Goal: Transaction & Acquisition: Purchase product/service

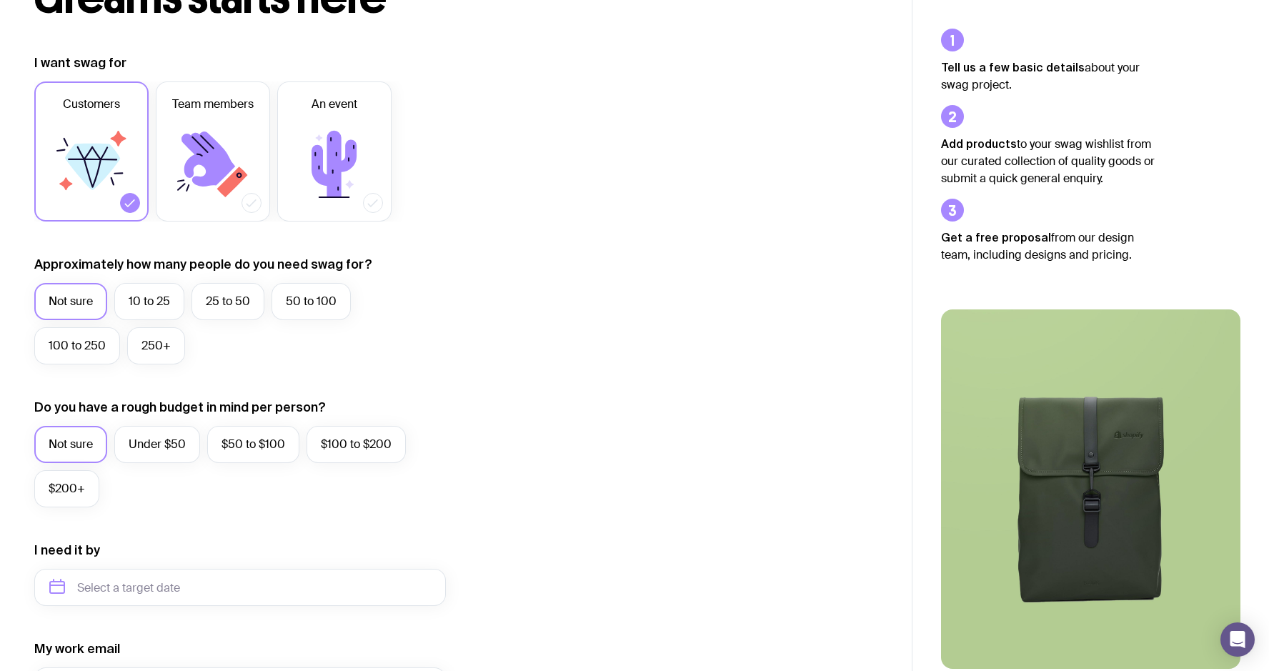
scroll to position [166, 0]
click at [209, 300] on label "25 to 50" at bounding box center [228, 300] width 73 height 37
click at [0, 0] on input "25 to 50" at bounding box center [0, 0] width 0 height 0
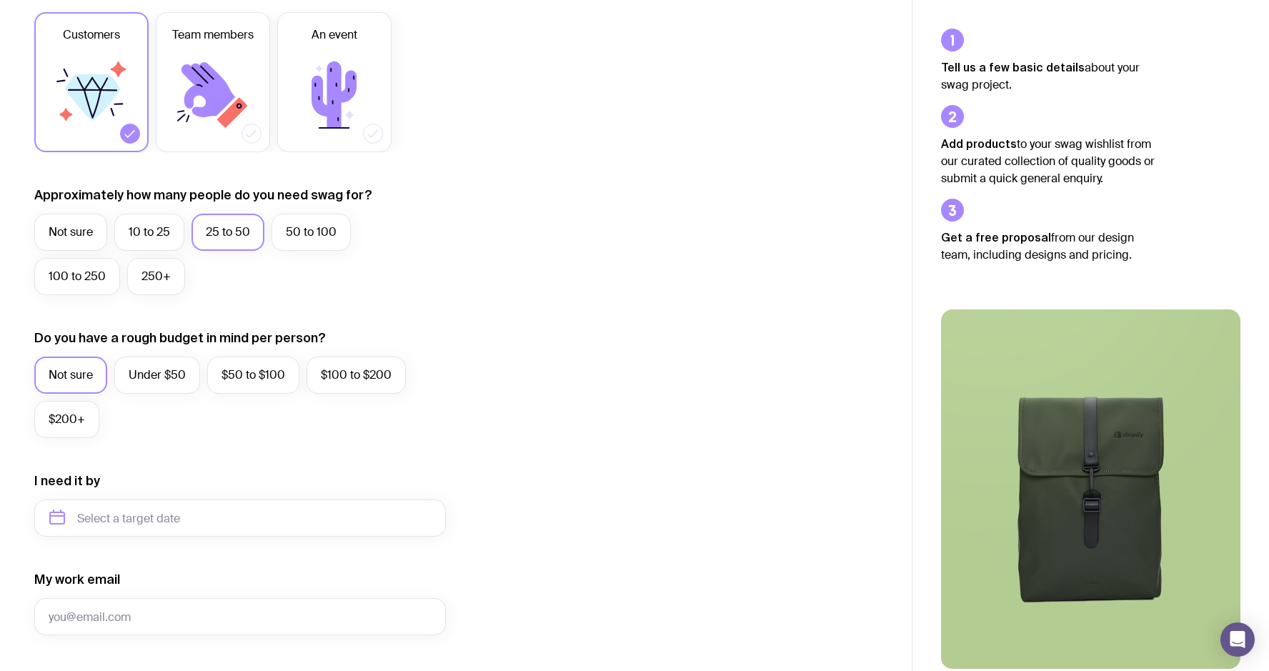
scroll to position [244, 0]
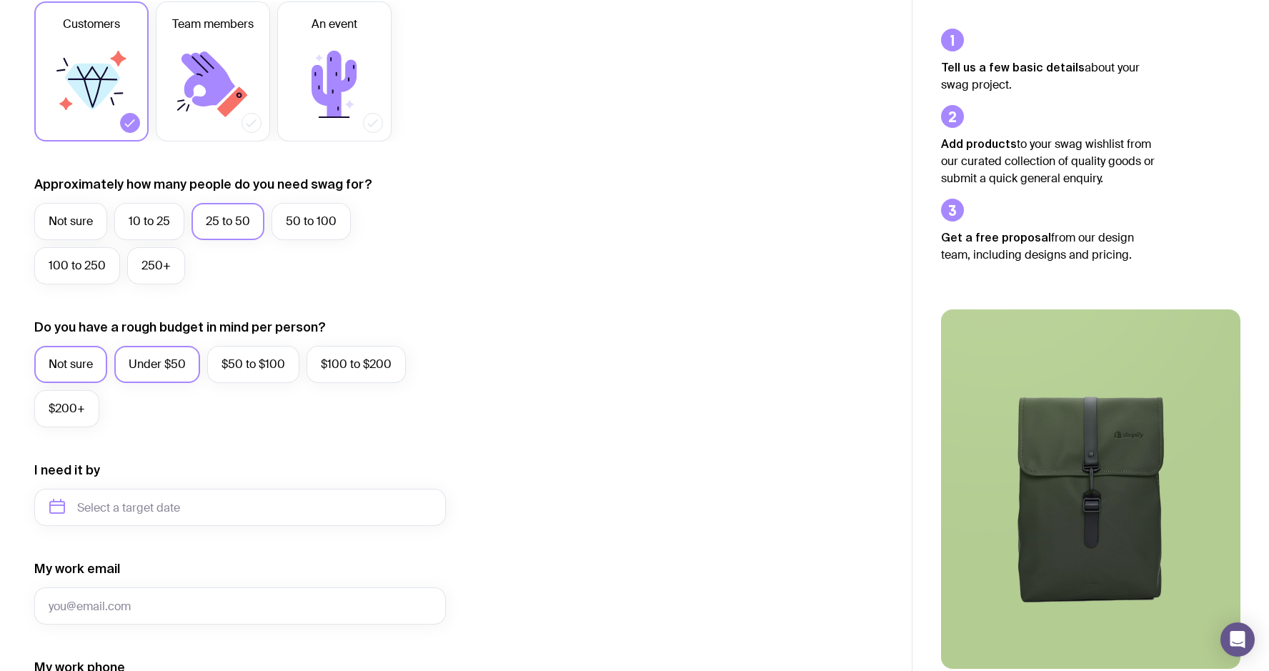
click at [174, 369] on label "Under $50" at bounding box center [157, 364] width 86 height 37
click at [0, 0] on input "Under $50" at bounding box center [0, 0] width 0 height 0
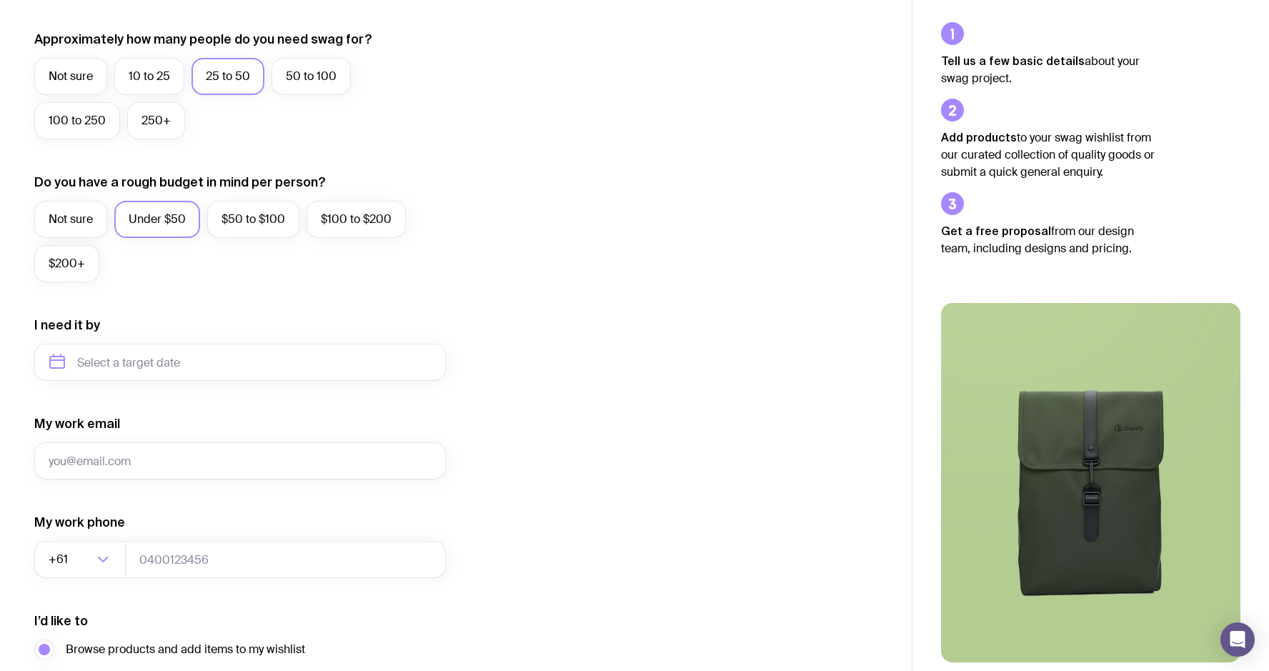
scroll to position [506, 0]
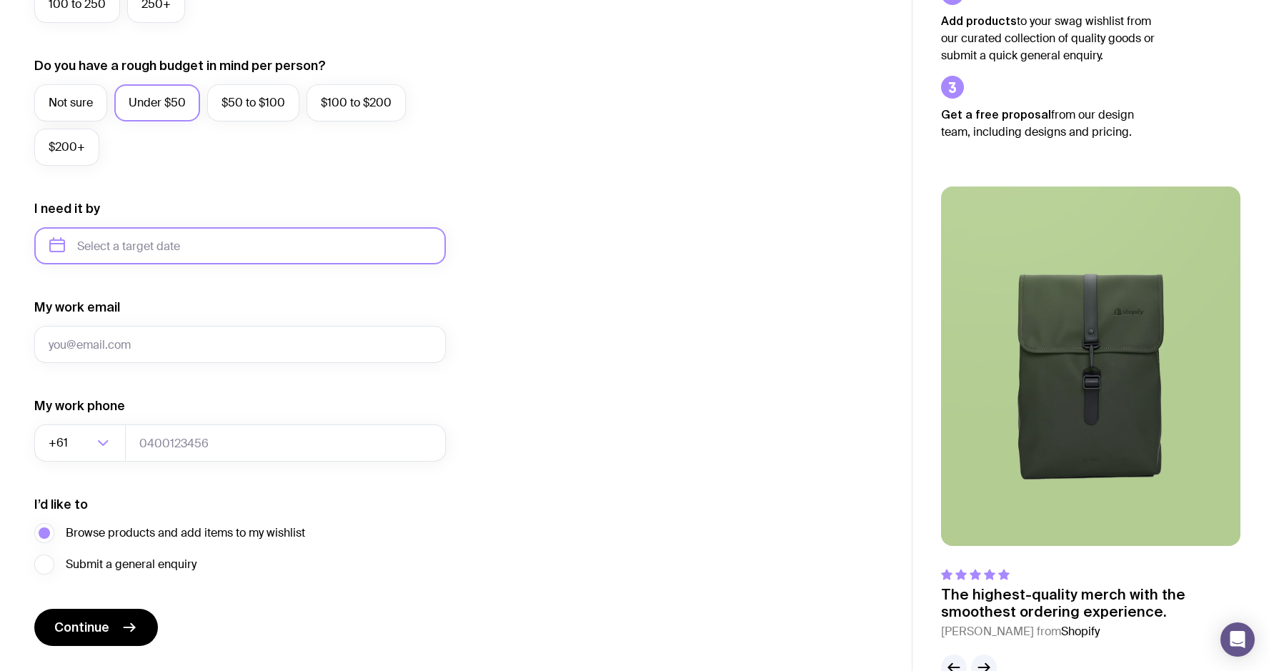
click at [154, 255] on input "text" at bounding box center [240, 245] width 412 height 37
click at [66, 418] on button "Oct" at bounding box center [67, 421] width 52 height 29
type input "[DATE]"
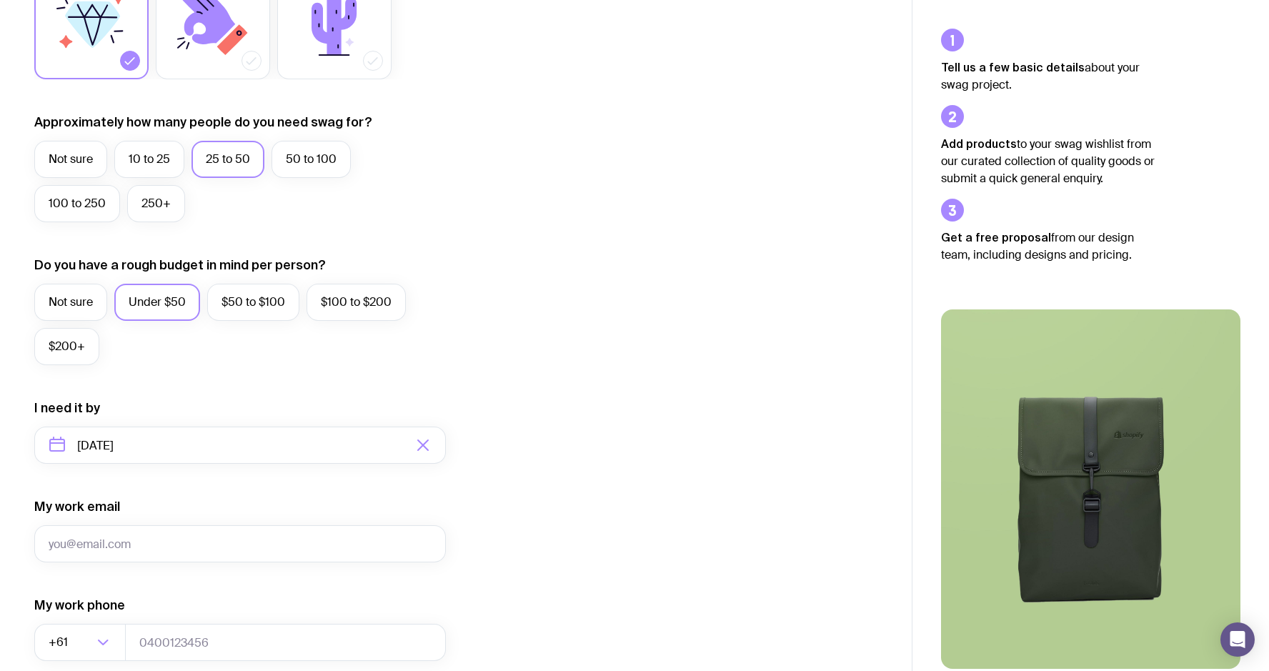
scroll to position [0, 0]
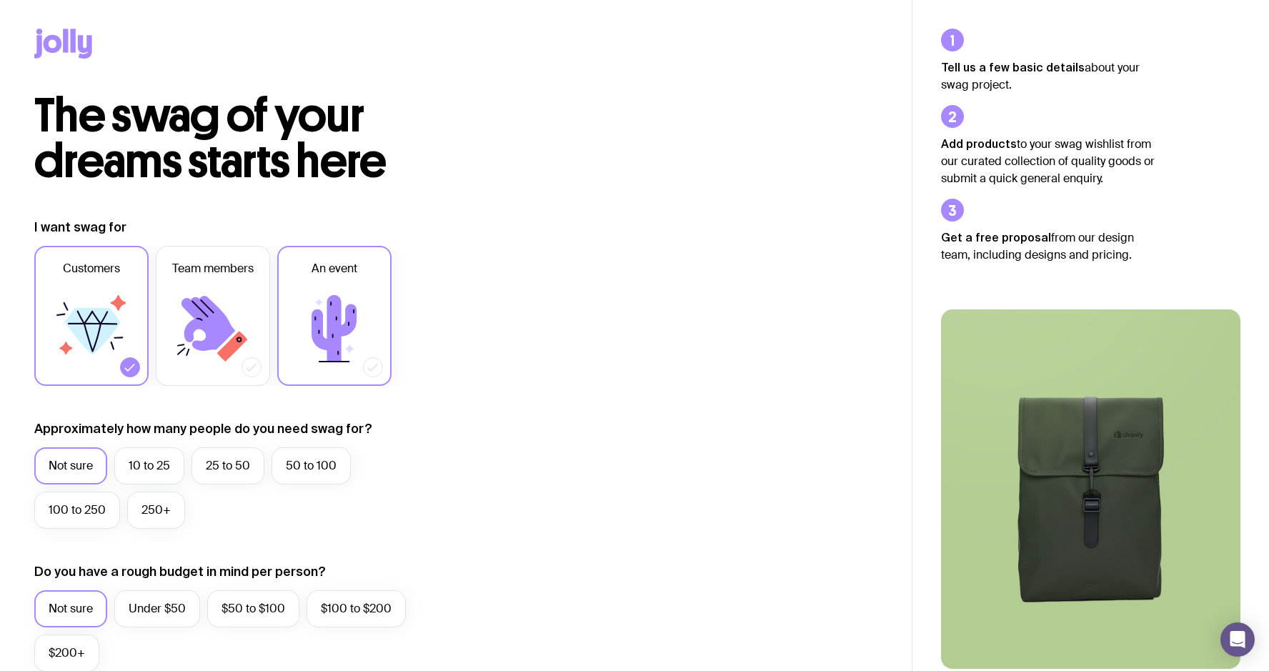
click at [367, 292] on icon at bounding box center [335, 329] width 86 height 86
click at [0, 0] on input "An event" at bounding box center [0, 0] width 0 height 0
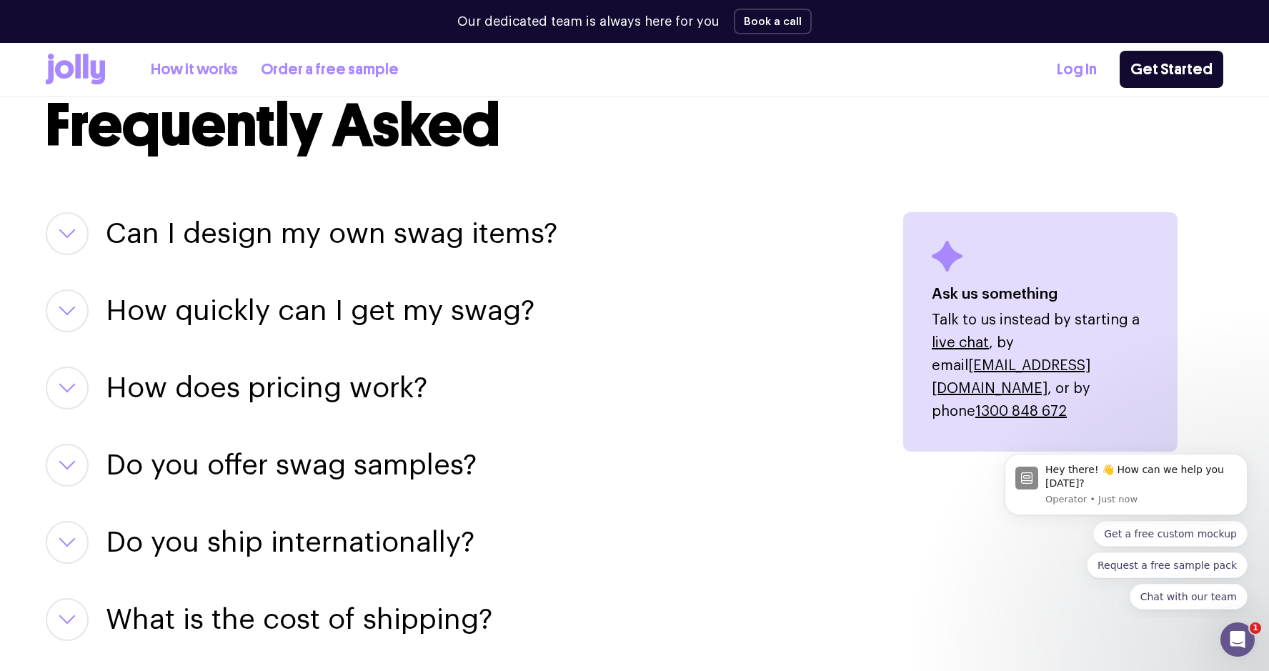
scroll to position [1768, 0]
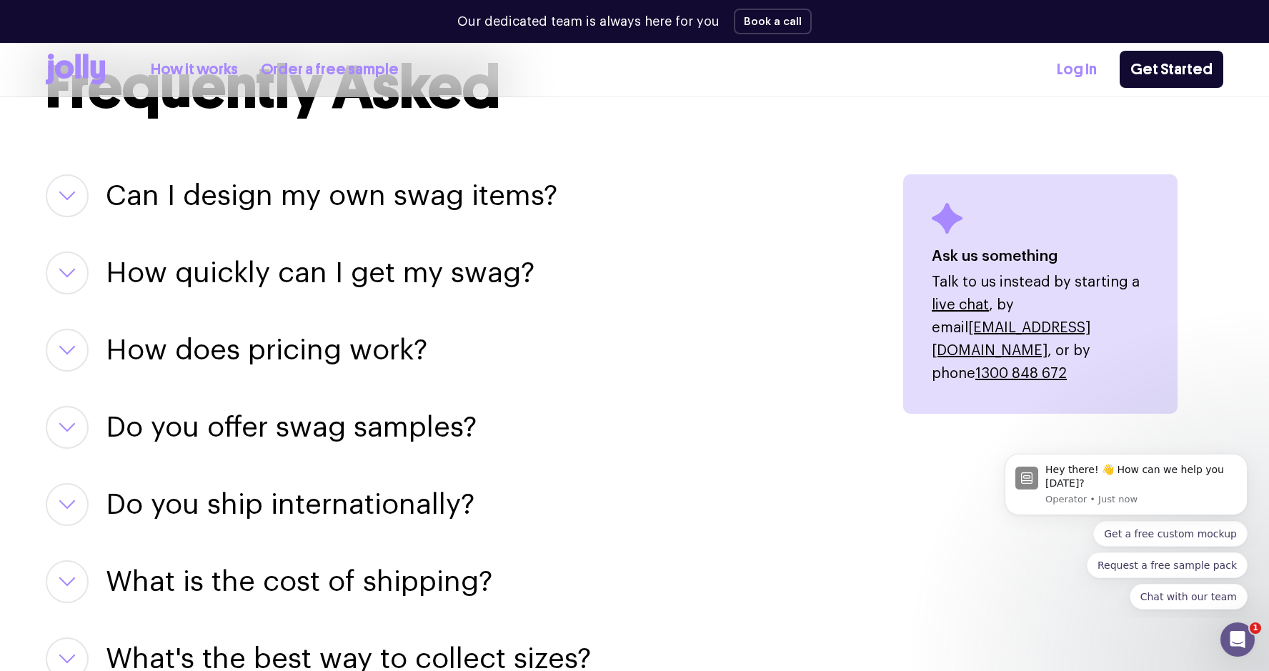
click at [74, 339] on button "button" at bounding box center [67, 350] width 43 height 43
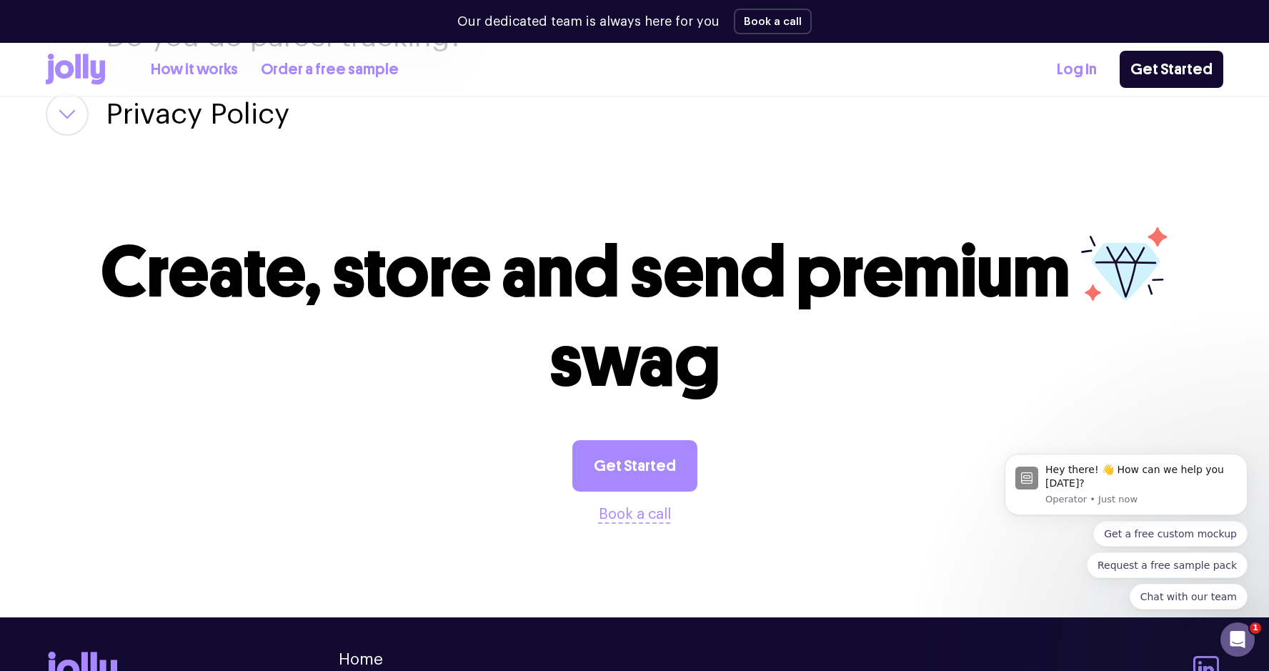
scroll to position [2871, 0]
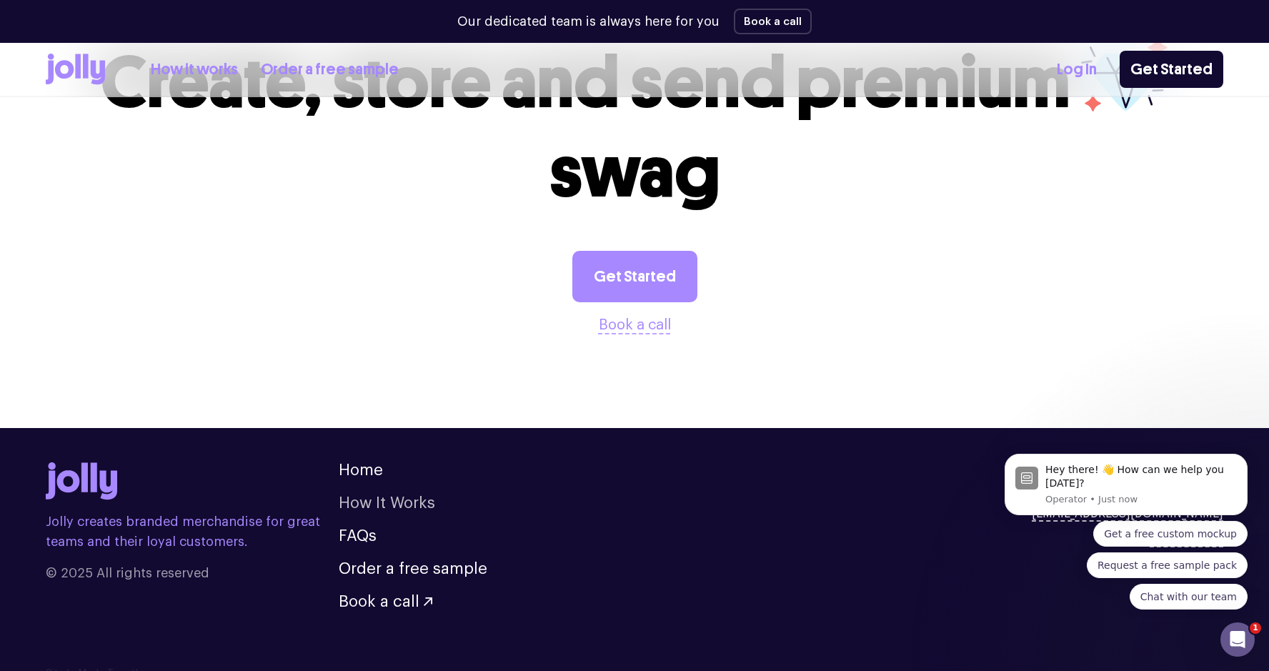
click at [402, 495] on link "How It Works" at bounding box center [387, 503] width 96 height 16
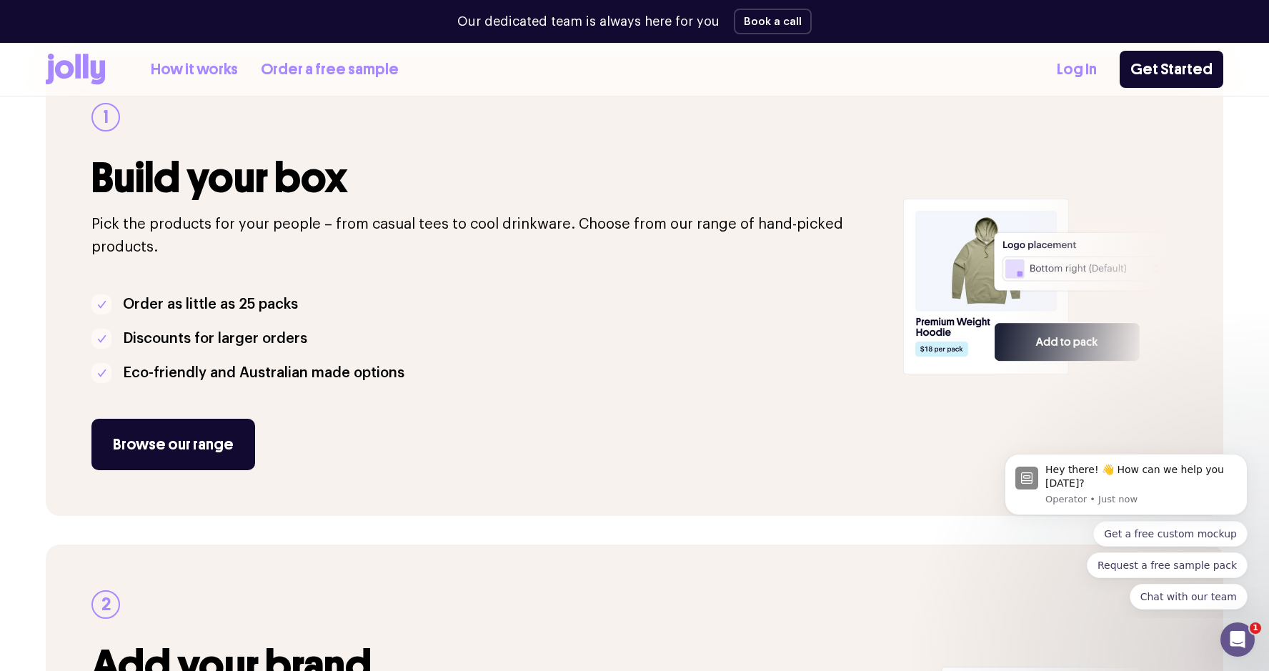
scroll to position [242, 0]
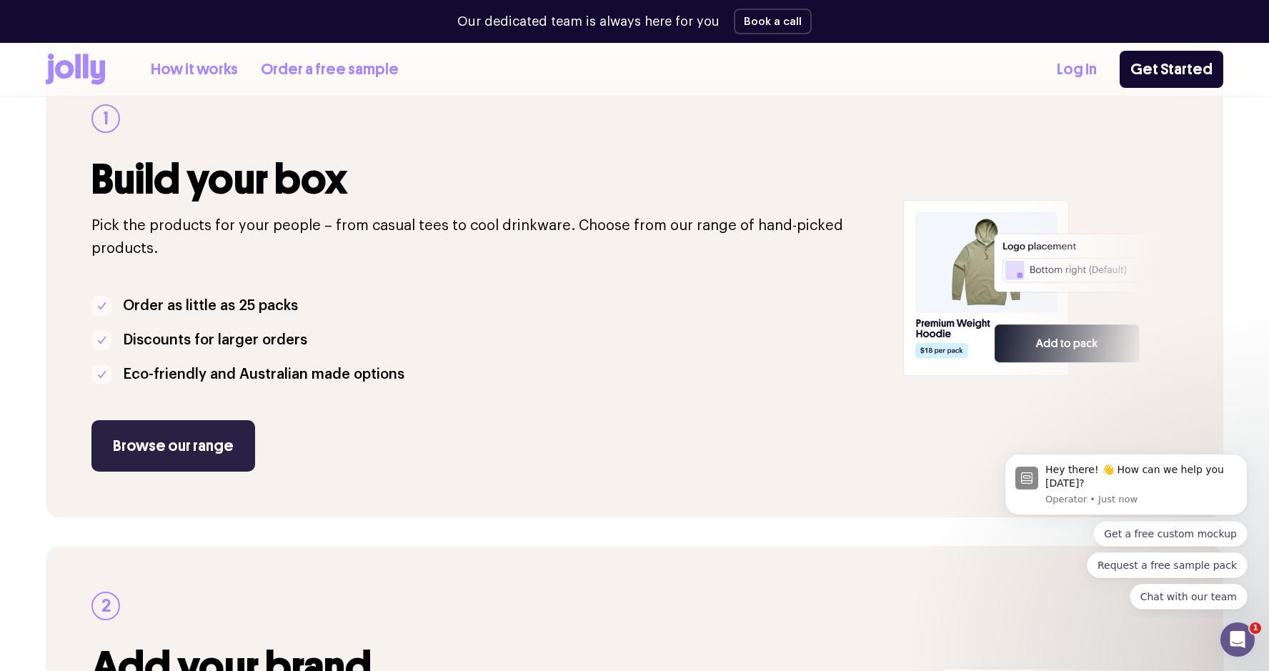
click at [197, 456] on link "Browse our range" at bounding box center [173, 445] width 164 height 51
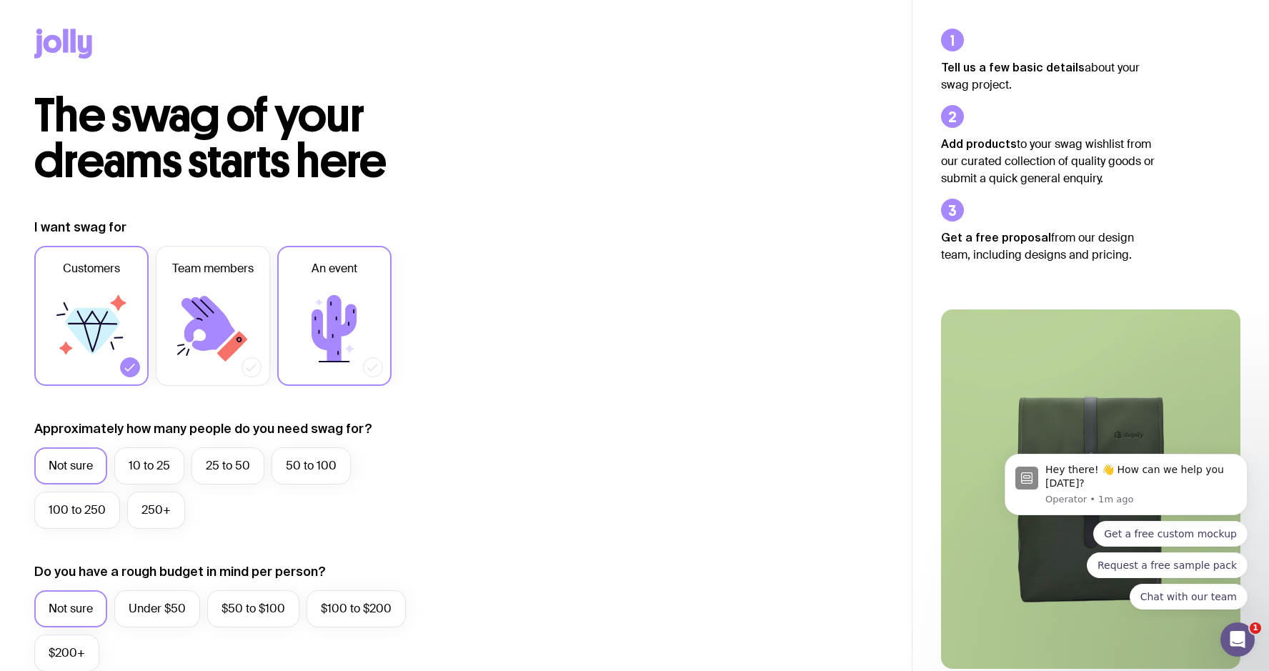
click at [372, 321] on icon at bounding box center [335, 329] width 86 height 86
click at [0, 0] on input "An event" at bounding box center [0, 0] width 0 height 0
click at [223, 459] on label "25 to 50" at bounding box center [228, 465] width 73 height 37
click at [0, 0] on input "25 to 50" at bounding box center [0, 0] width 0 height 0
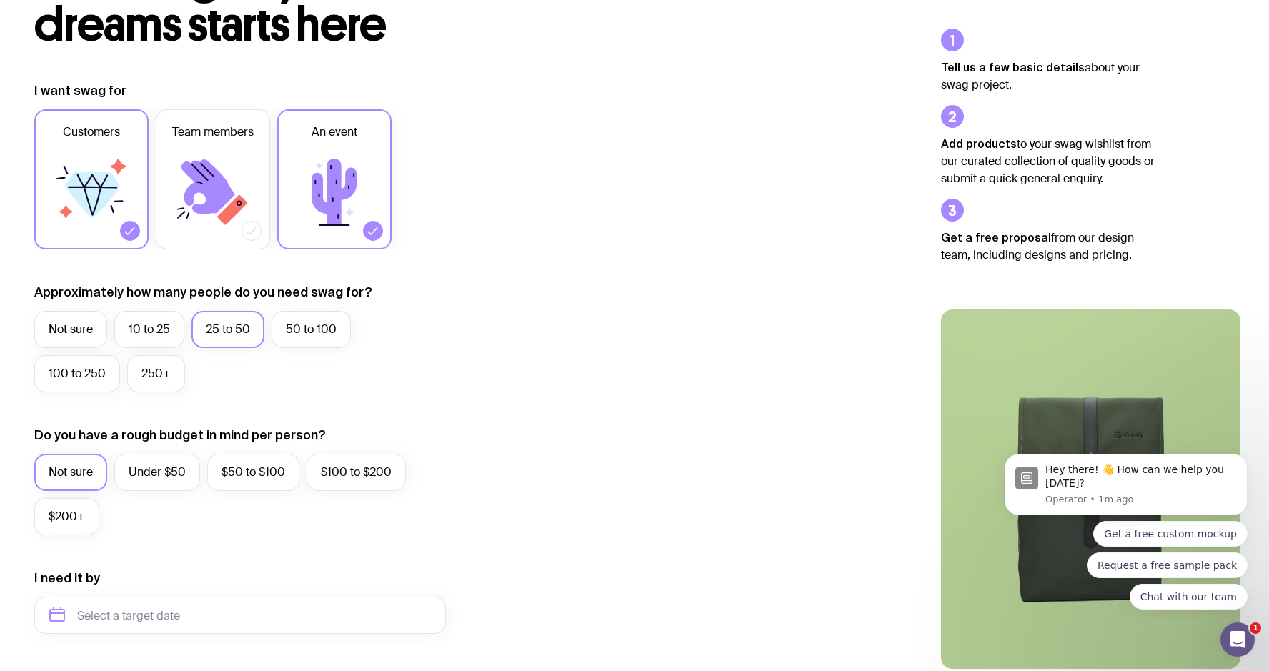
scroll to position [161, 0]
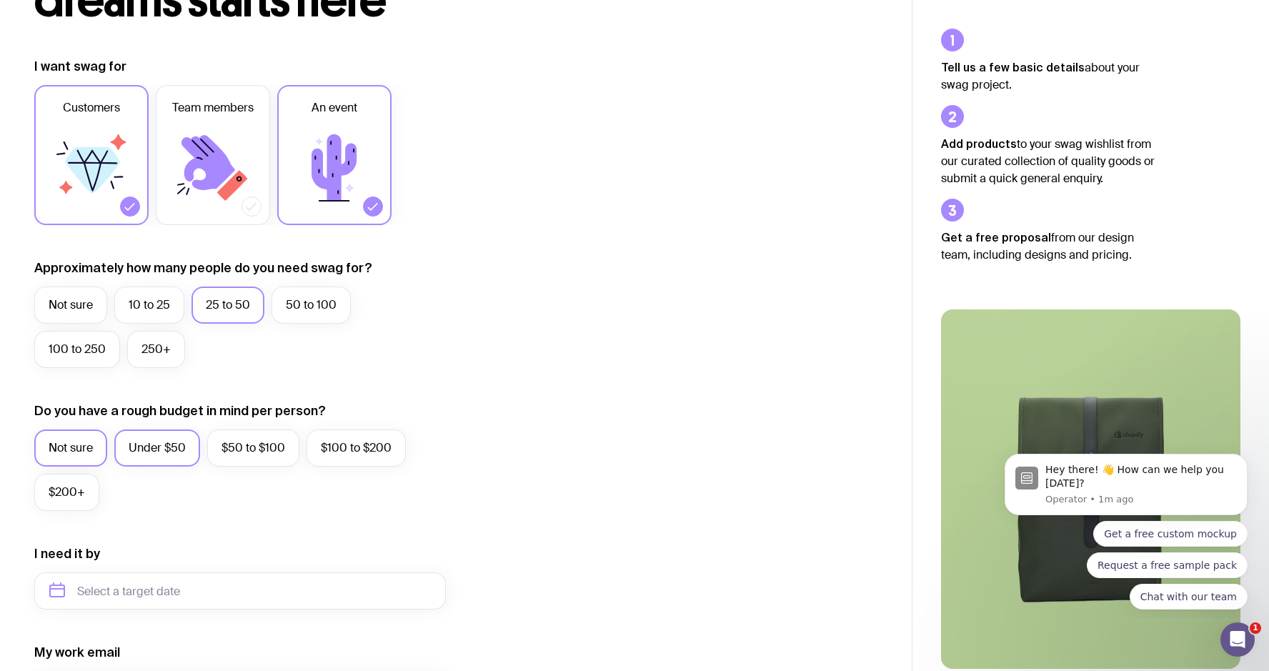
click at [141, 453] on label "Under $50" at bounding box center [157, 447] width 86 height 37
click at [0, 0] on input "Under $50" at bounding box center [0, 0] width 0 height 0
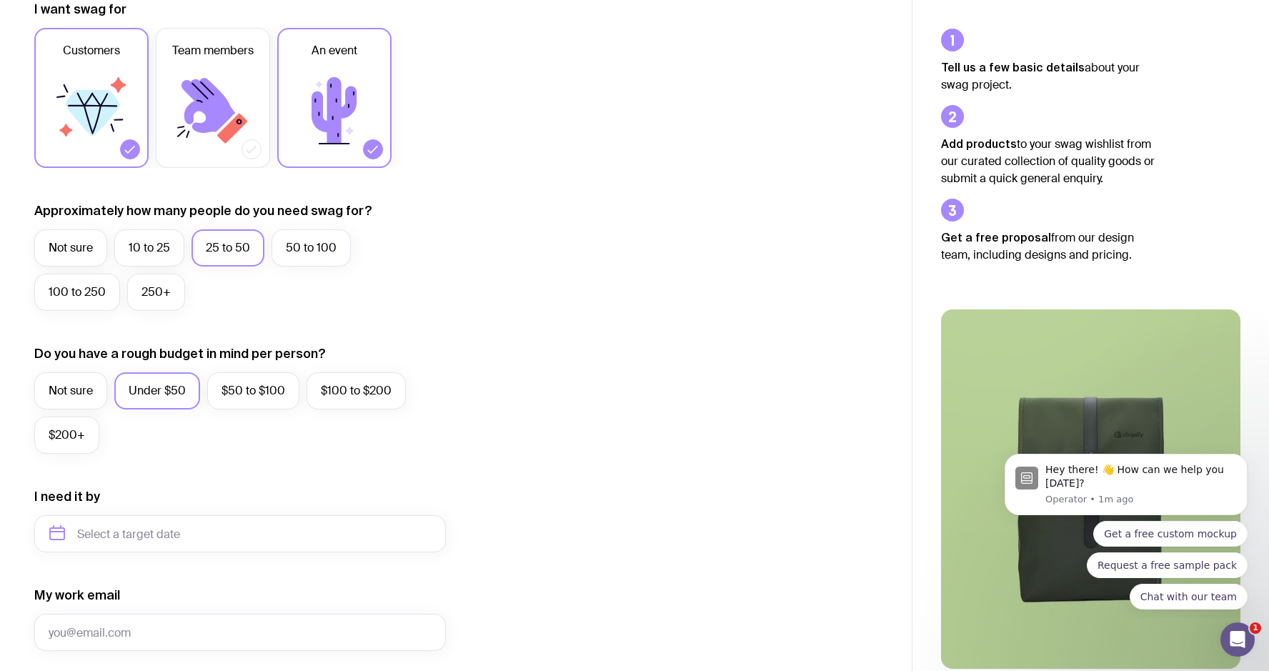
scroll to position [324, 0]
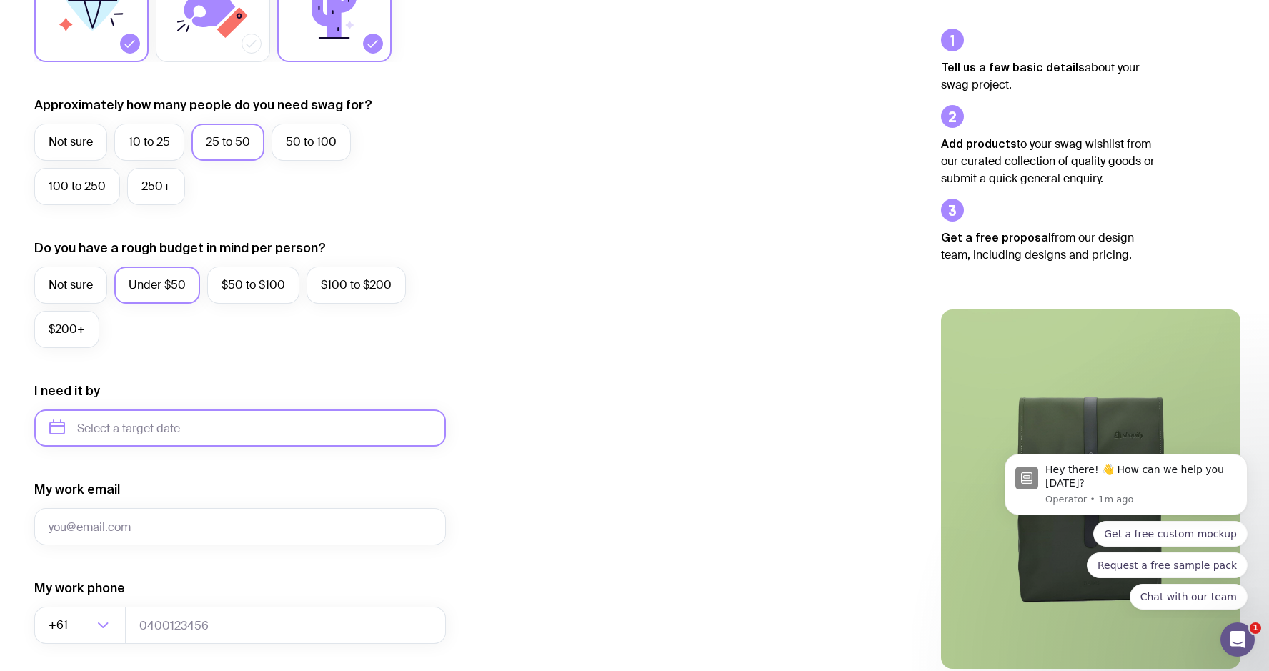
click at [157, 434] on input "text" at bounding box center [240, 427] width 412 height 37
click at [69, 602] on button "Oct" at bounding box center [67, 604] width 52 height 29
type input "[DATE]"
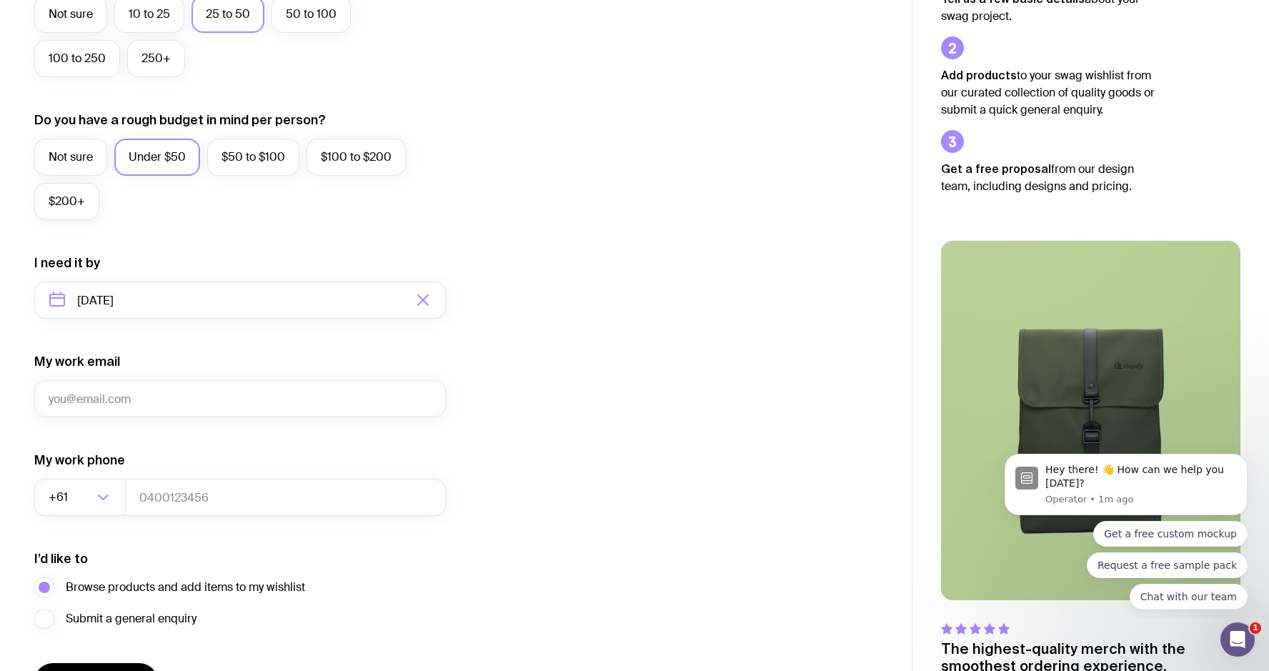
scroll to position [488, 0]
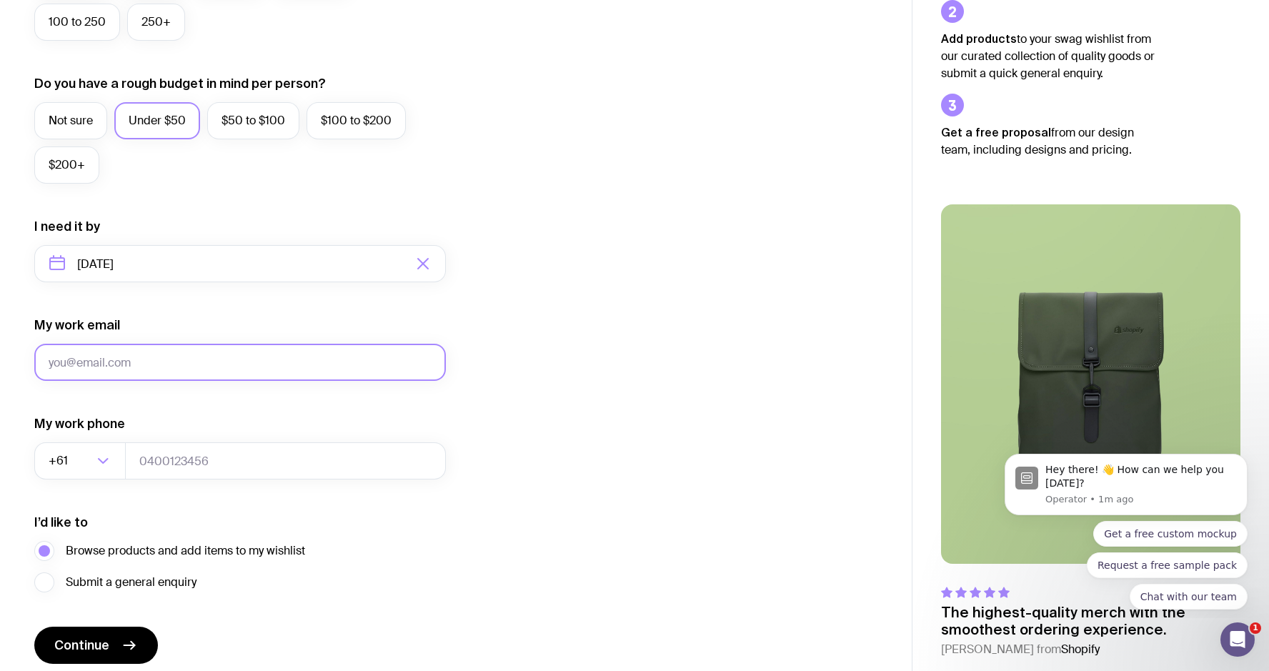
click at [166, 362] on input "My work email" at bounding box center [240, 362] width 412 height 37
type input "[EMAIL_ADDRESS][PERSON_NAME][DOMAIN_NAME]"
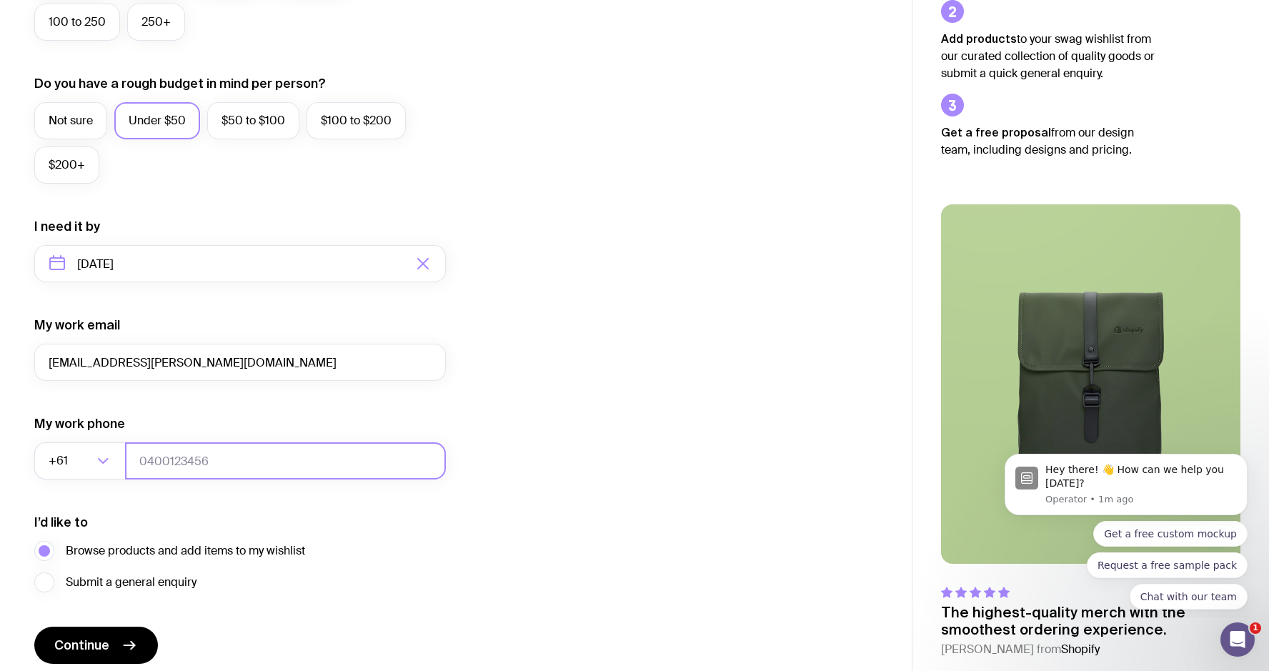
click at [182, 464] on input "tel" at bounding box center [285, 460] width 321 height 37
type input "61413913820"
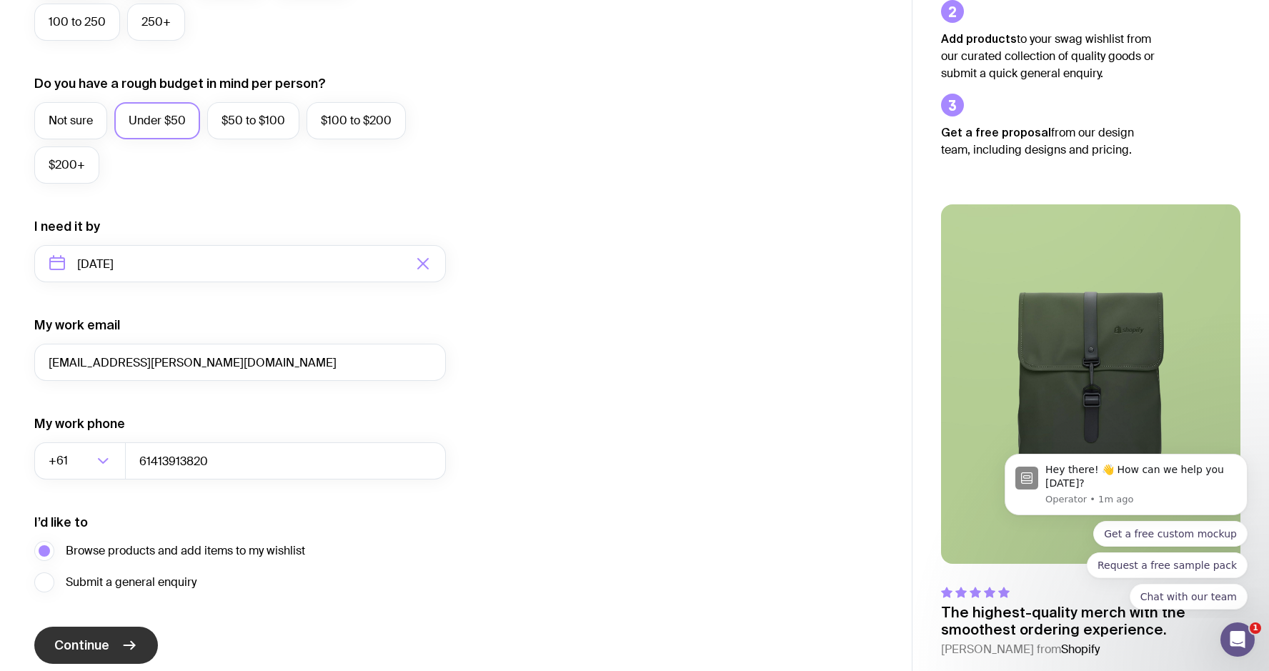
click at [83, 633] on button "Continue" at bounding box center [96, 645] width 124 height 37
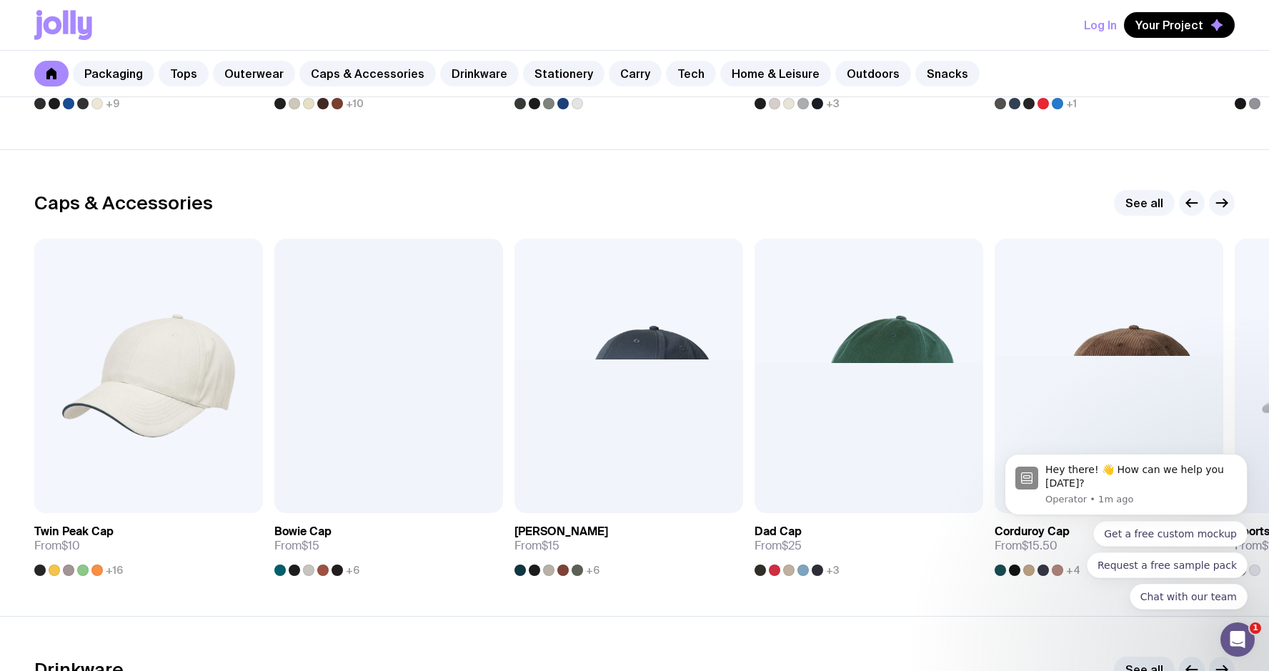
scroll to position [1551, 0]
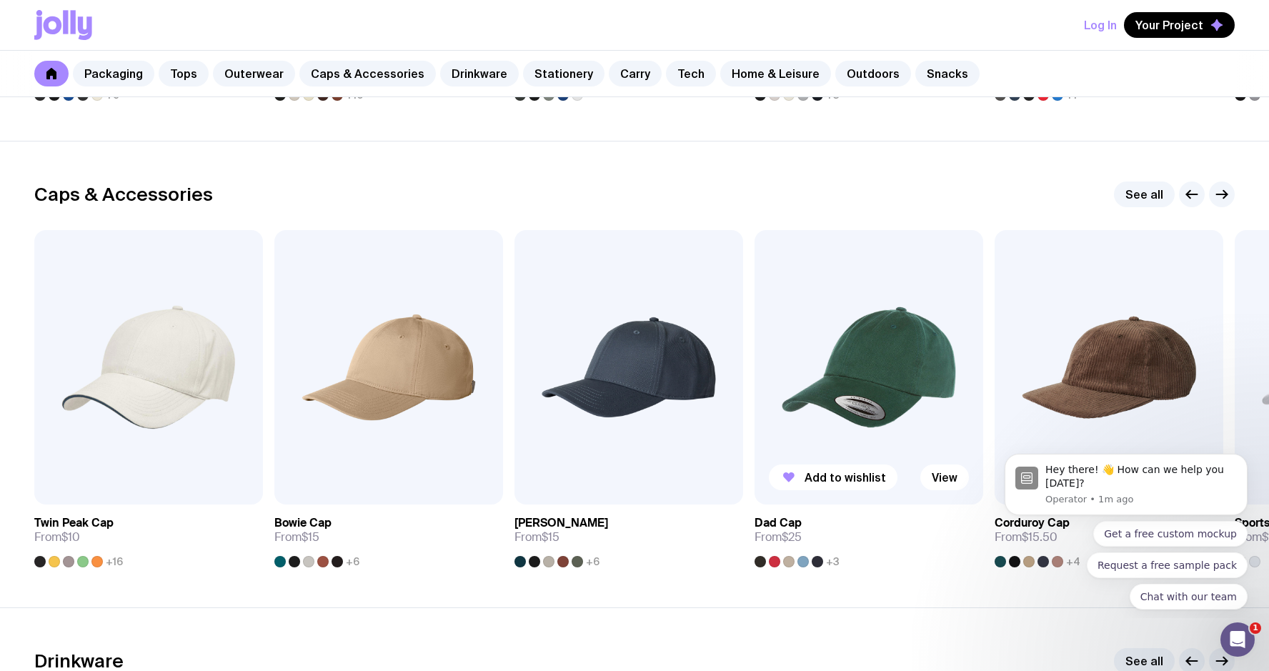
click at [771, 563] on div at bounding box center [774, 561] width 11 height 11
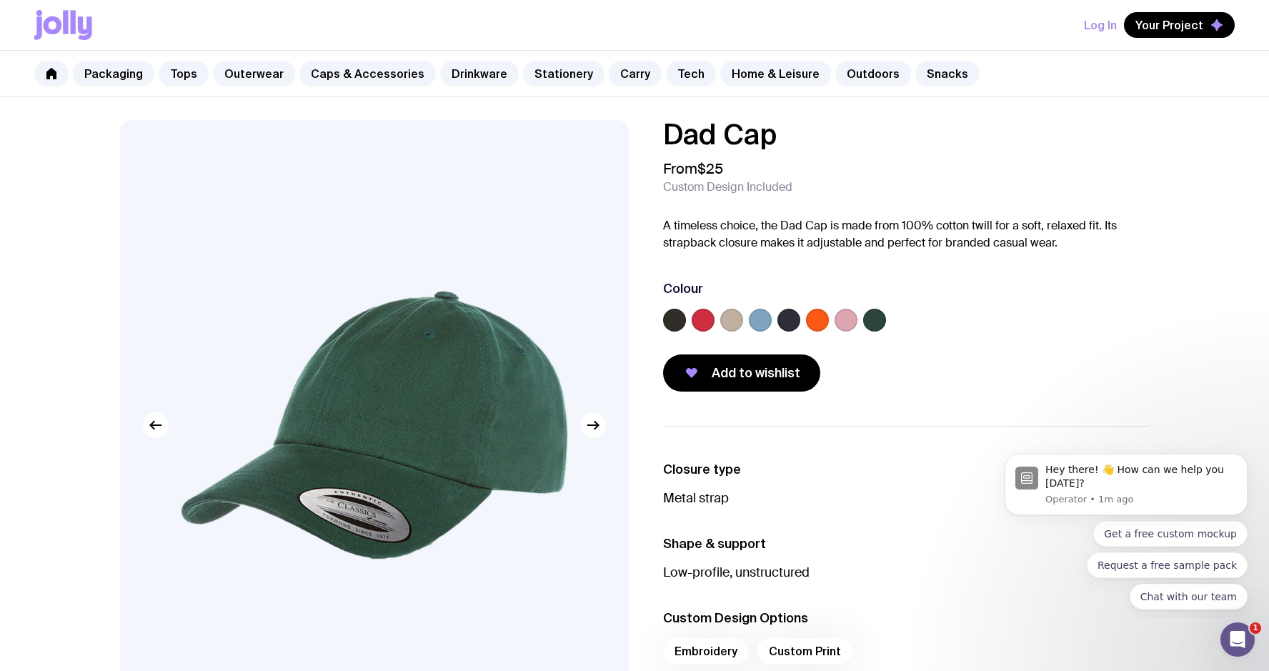
click at [701, 323] on label at bounding box center [703, 320] width 23 height 23
click at [0, 0] on input "radio" at bounding box center [0, 0] width 0 height 0
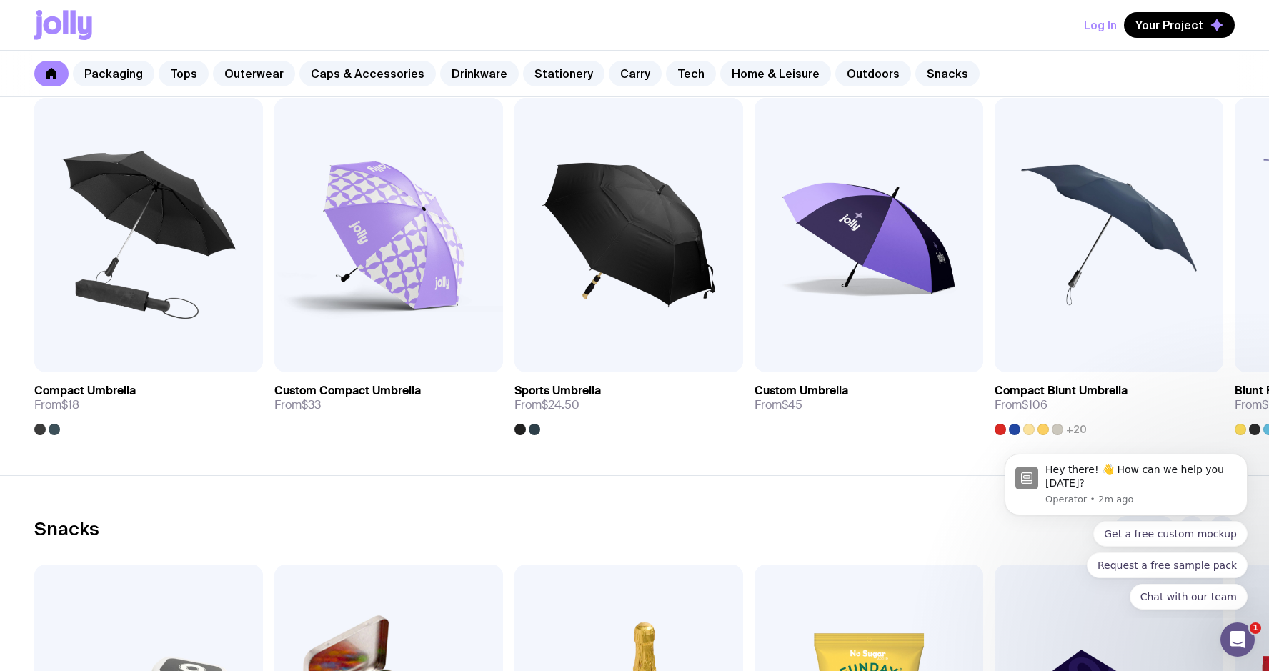
scroll to position [4483, 0]
click at [858, 257] on img at bounding box center [869, 234] width 229 height 274
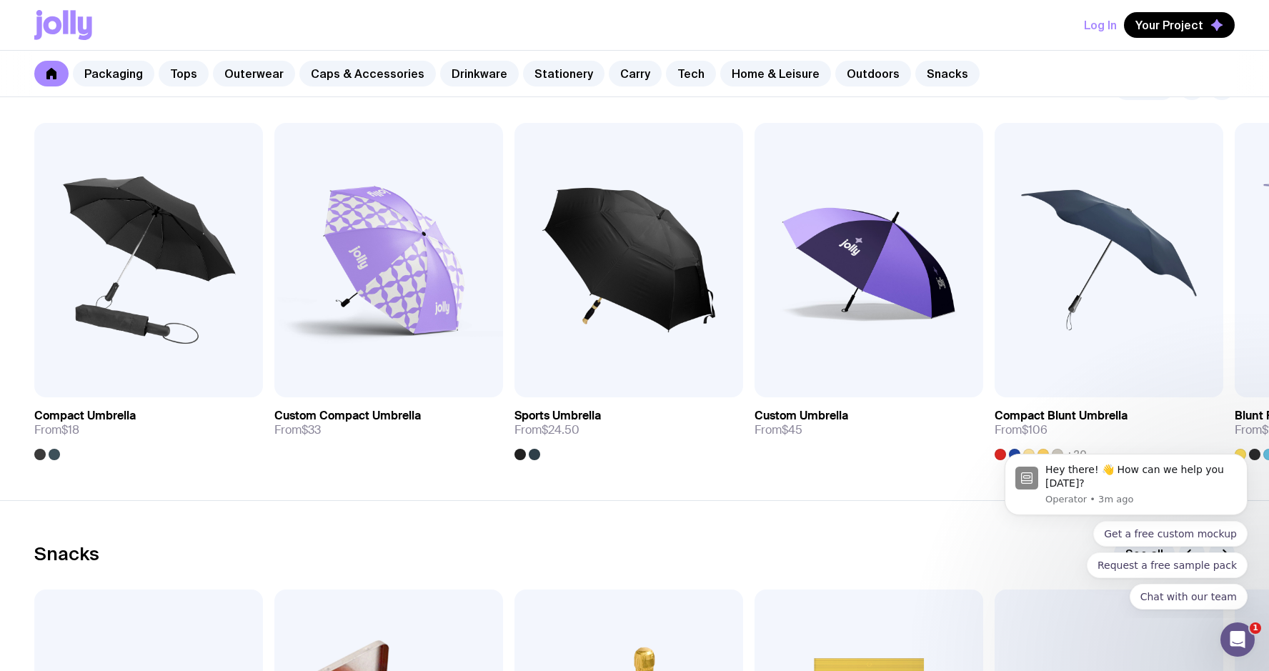
scroll to position [4441, 0]
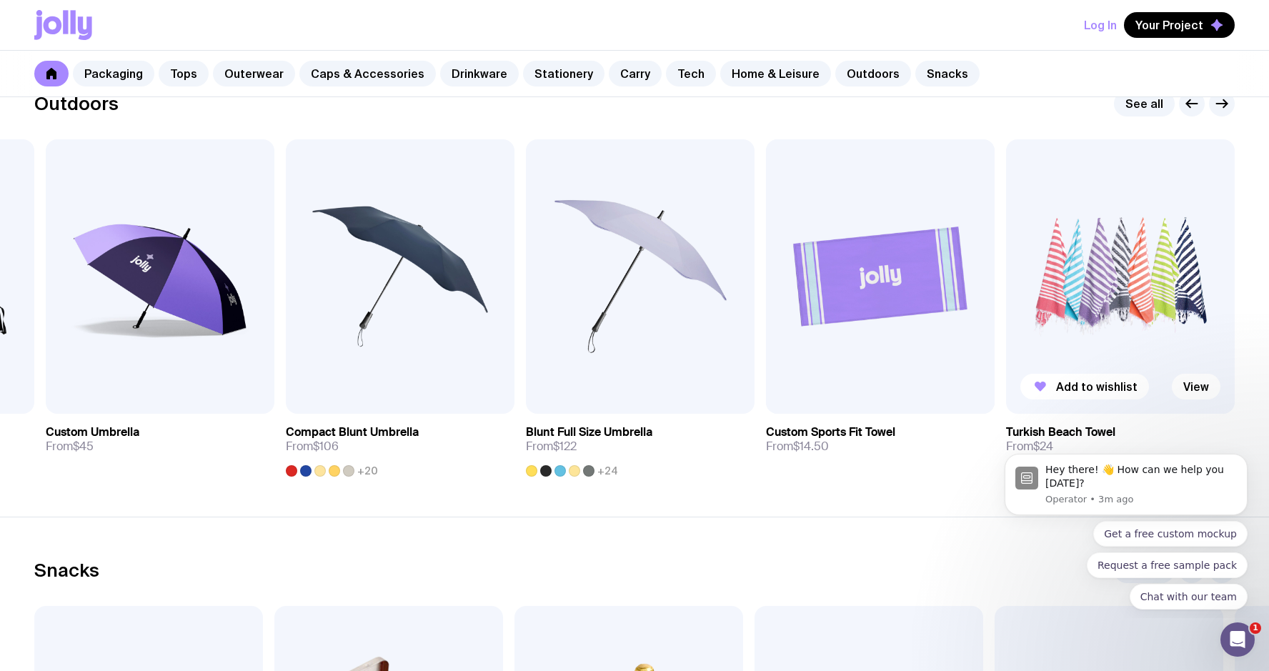
click at [1141, 314] on img at bounding box center [1120, 276] width 229 height 274
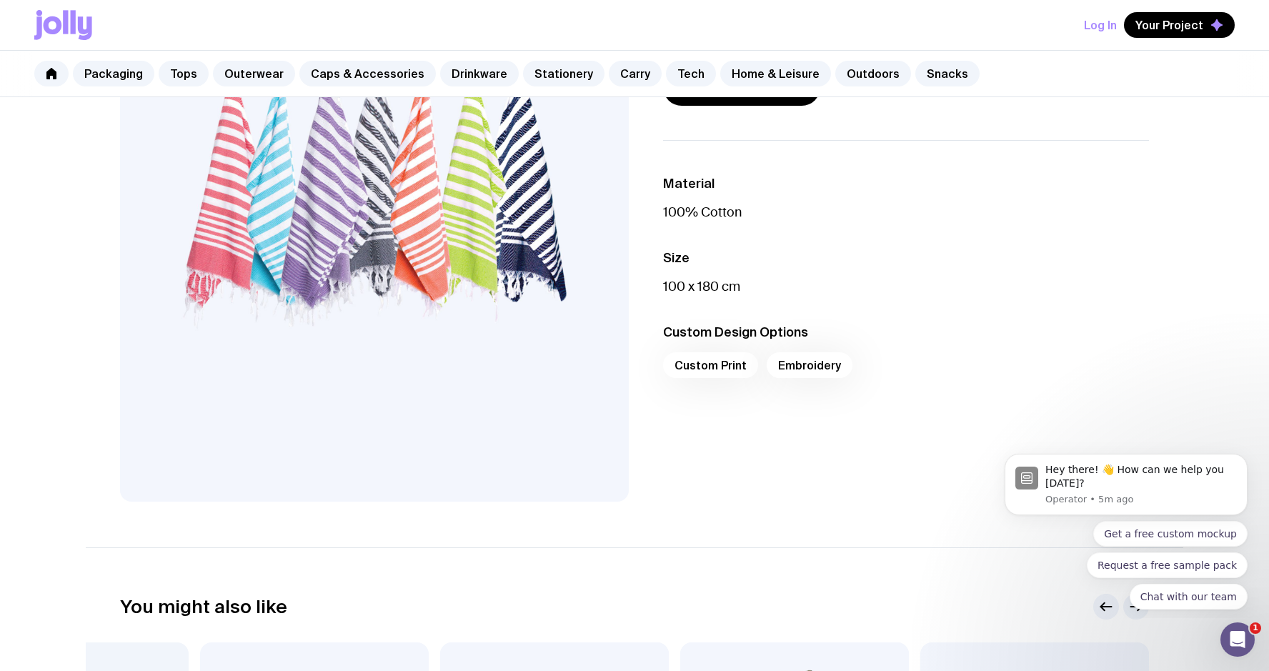
scroll to position [231, 0]
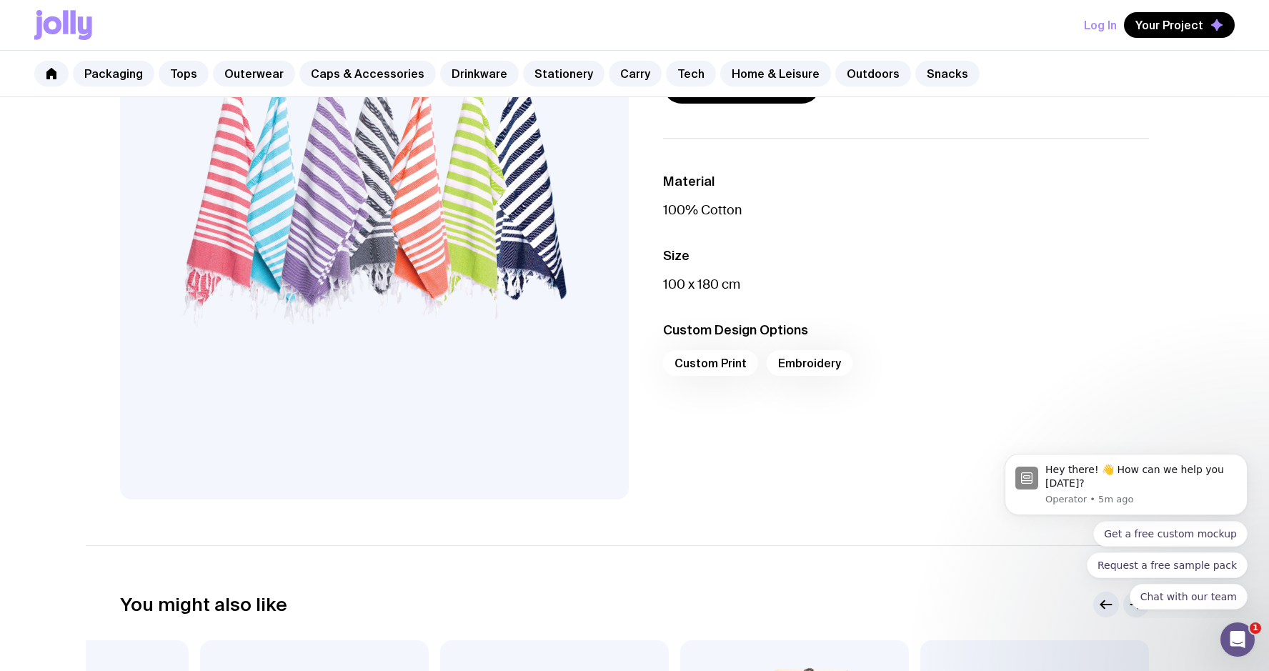
click at [697, 362] on div "Custom Print Embroidery" at bounding box center [906, 367] width 486 height 34
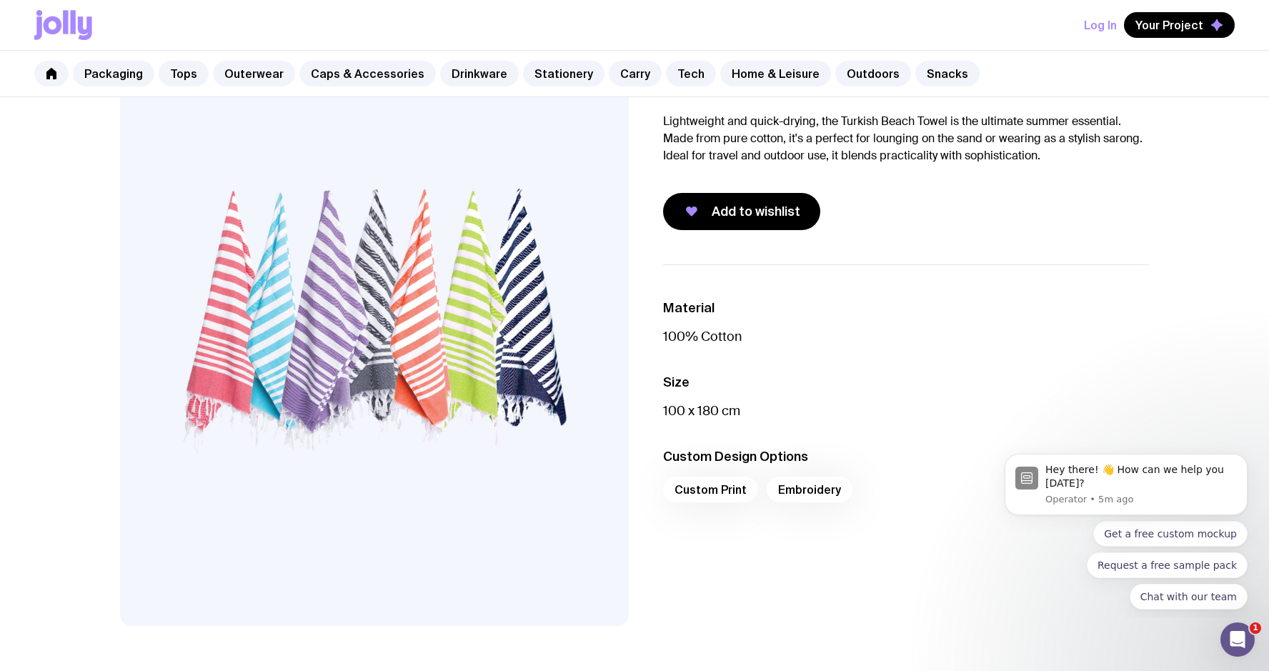
scroll to position [0, 0]
